Goal: Task Accomplishment & Management: Use online tool/utility

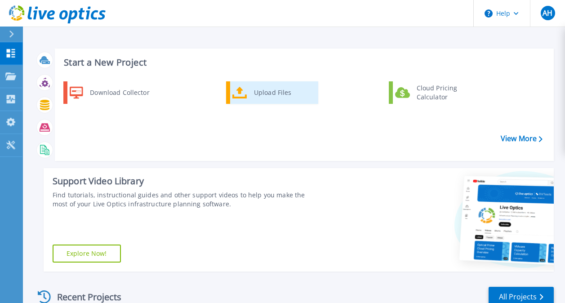
click at [244, 91] on icon at bounding box center [239, 92] width 15 height 13
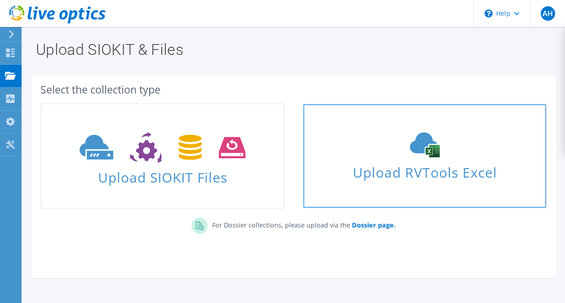
click at [441, 177] on span "Upload RVTools Excel" at bounding box center [424, 169] width 242 height 19
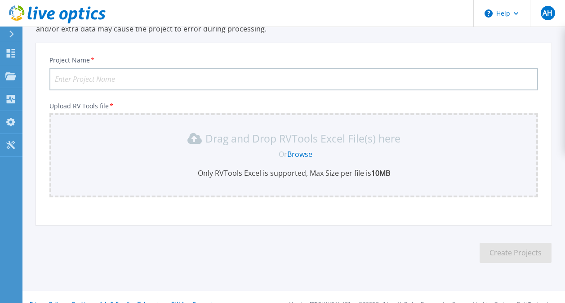
scroll to position [104, 0]
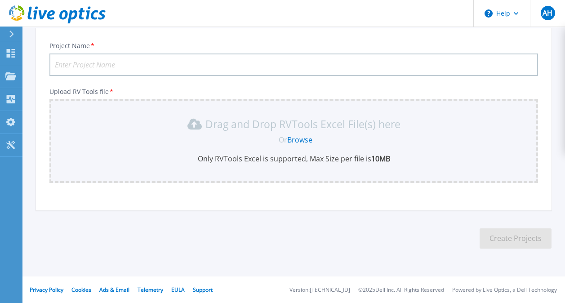
click at [295, 139] on link "Browse" at bounding box center [299, 140] width 25 height 10
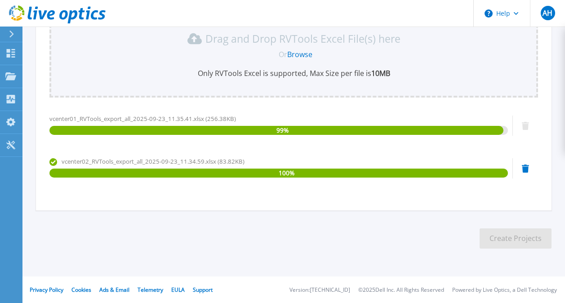
scroll to position [55, 0]
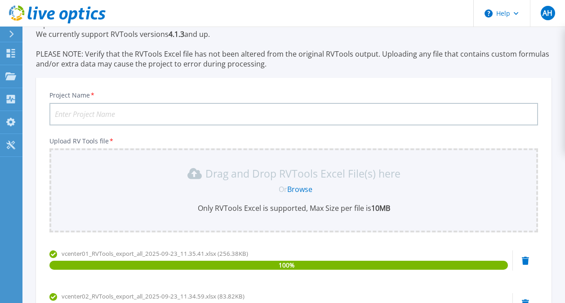
click at [141, 117] on input "Project Name *" at bounding box center [293, 114] width 489 height 22
click at [431, 132] on div "Project Name * RVTools Upload RV Tools file * Drag and Drop RVTools Excel File(…" at bounding box center [293, 215] width 515 height 262
click at [208, 105] on input "RVTools" at bounding box center [293, 114] width 489 height 22
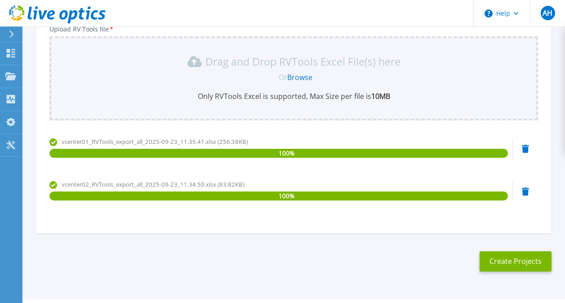
scroll to position [190, 0]
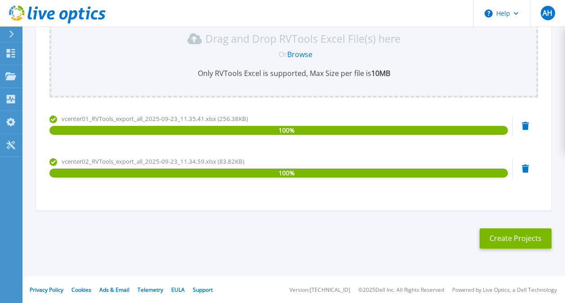
type input "RVTools - north western"
click at [500, 235] on button "Create Projects" at bounding box center [516, 238] width 72 height 20
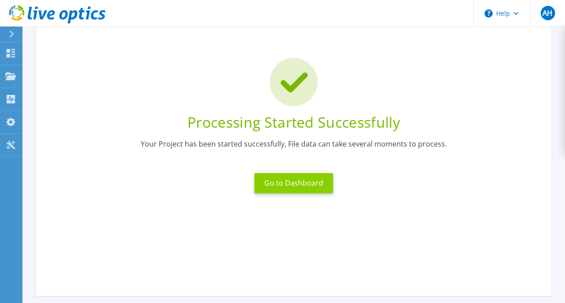
scroll to position [0, 0]
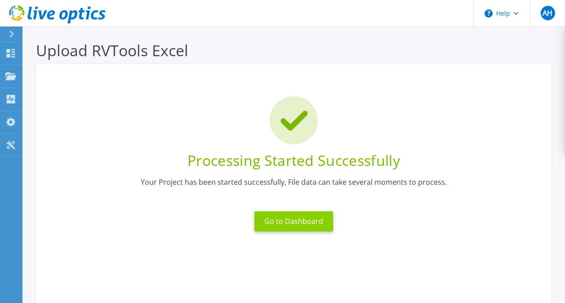
click at [298, 215] on button "Go to Dashboard" at bounding box center [293, 221] width 79 height 20
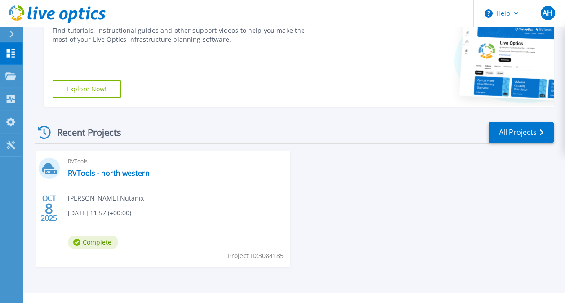
scroll to position [181, 0]
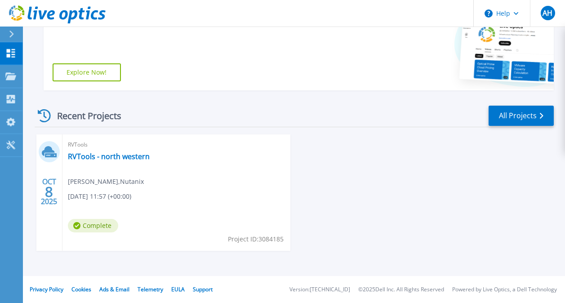
click at [164, 177] on div "RVTools RVTools - north western Amin Herbawi , Nutanix 10/08/2025, 11:57 (+00:0…" at bounding box center [176, 192] width 228 height 116
click at [120, 163] on div "RVTools RVTools - north western Amin Herbawi , Nutanix 10/08/2025, 11:57 (+00:0…" at bounding box center [176, 192] width 228 height 116
click at [127, 158] on link "RVTools - north western" at bounding box center [109, 156] width 82 height 9
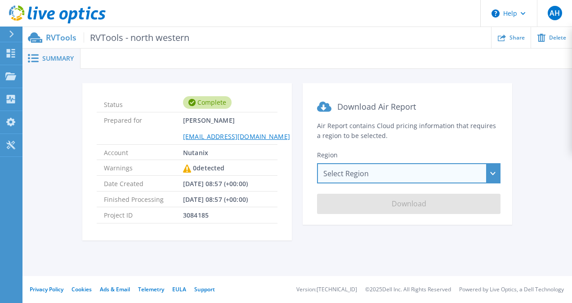
click at [450, 173] on div "Select Region Asia Pacific (Hong Kong) Asia Pacific (Mumbai) Asia Pacific (Seou…" at bounding box center [408, 173] width 183 height 20
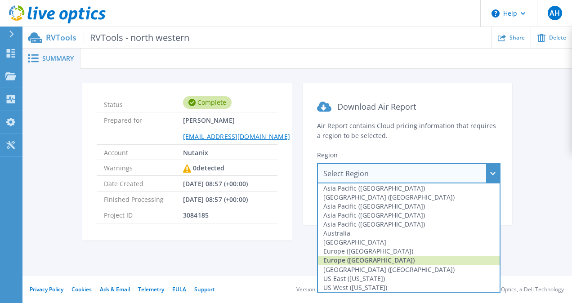
click at [399, 259] on div "Europe (London)" at bounding box center [409, 260] width 182 height 9
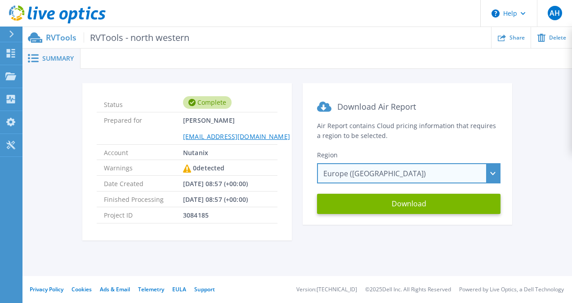
click at [390, 178] on div "Europe (London) Asia Pacific (Hong Kong) Asia Pacific (Mumbai) Asia Pacific (Se…" at bounding box center [408, 173] width 183 height 20
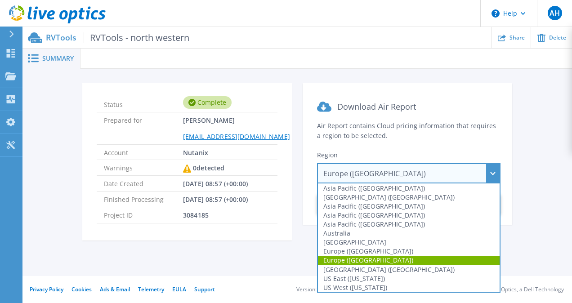
click at [390, 178] on div "Europe (London) Asia Pacific (Hong Kong) Asia Pacific (Mumbai) Asia Pacific (Se…" at bounding box center [408, 173] width 183 height 20
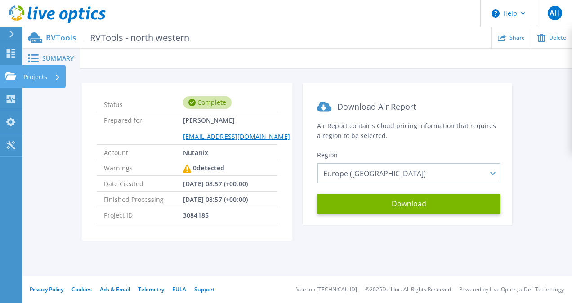
click at [45, 77] on p "Projects" at bounding box center [35, 76] width 24 height 23
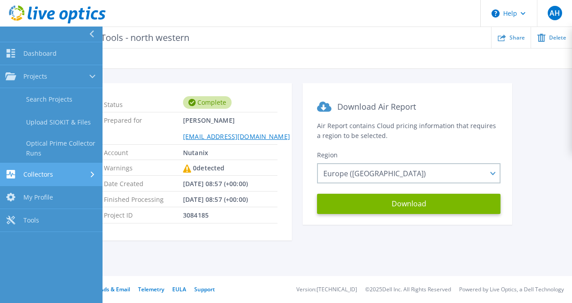
click at [59, 165] on link "Collectors Collectors" at bounding box center [51, 174] width 102 height 23
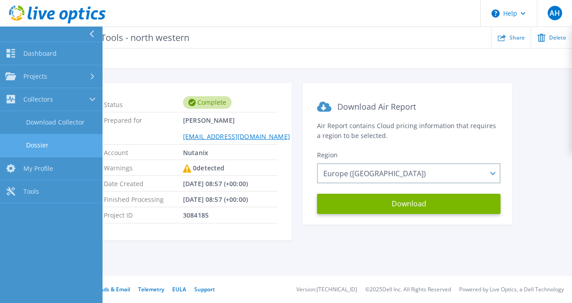
click at [46, 147] on link "Dossier" at bounding box center [51, 145] width 102 height 23
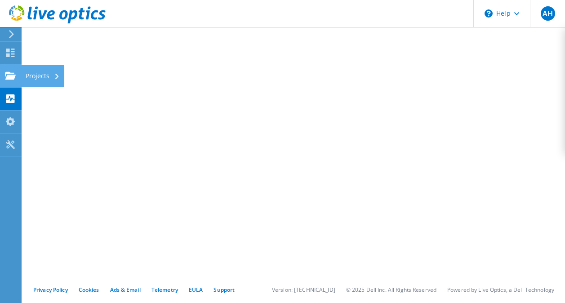
click at [31, 71] on div "Projects" at bounding box center [42, 76] width 43 height 22
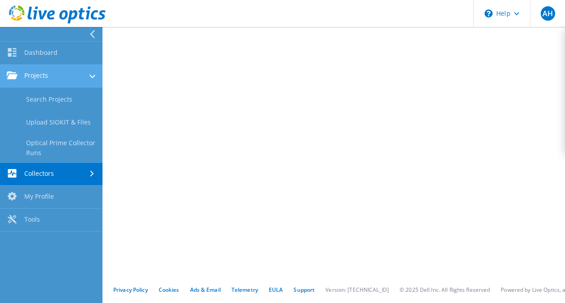
click at [58, 71] on link "Projects" at bounding box center [51, 76] width 102 height 23
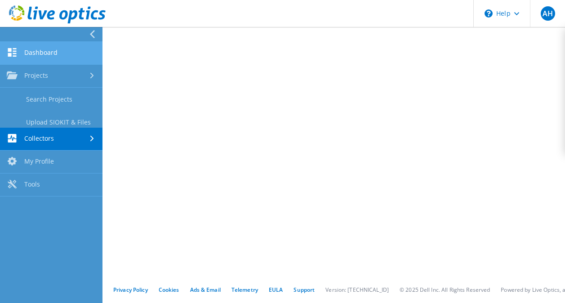
click at [52, 44] on link "Dashboard" at bounding box center [51, 53] width 102 height 23
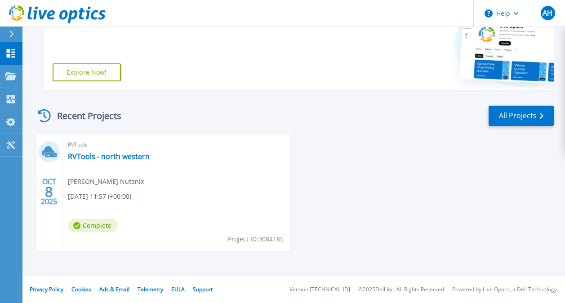
scroll to position [181, 0]
drag, startPoint x: 56, startPoint y: 151, endPoint x: 92, endPoint y: 152, distance: 36.0
click at [61, 150] on div "[DATE]" at bounding box center [49, 192] width 26 height 116
click at [96, 153] on link "RVTools - north western" at bounding box center [109, 156] width 82 height 9
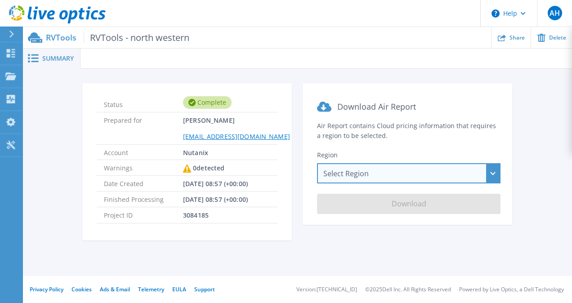
click at [469, 169] on div "Select Region [GEOGRAPHIC_DATA] ([GEOGRAPHIC_DATA]) [GEOGRAPHIC_DATA] ([GEOGRAP…" at bounding box center [408, 173] width 183 height 20
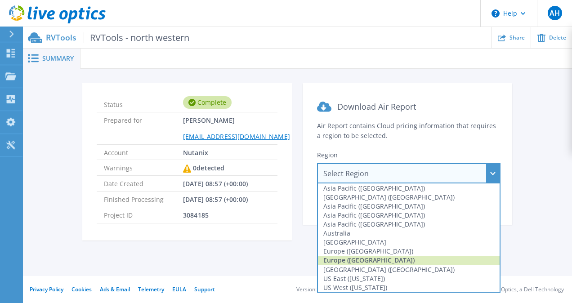
click at [382, 259] on div "Europe ([GEOGRAPHIC_DATA])" at bounding box center [409, 260] width 182 height 9
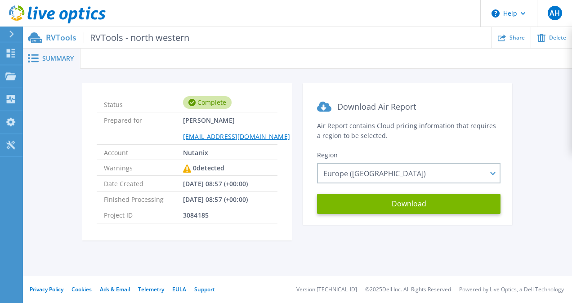
click at [388, 192] on section "Download Air Report Air Report contains Cloud pricing information that requires…" at bounding box center [406, 154] width 209 height 142
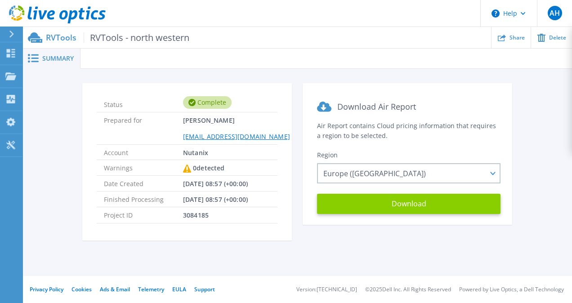
click at [391, 206] on button "Download" at bounding box center [408, 204] width 183 height 20
